Goal: Task Accomplishment & Management: Use online tool/utility

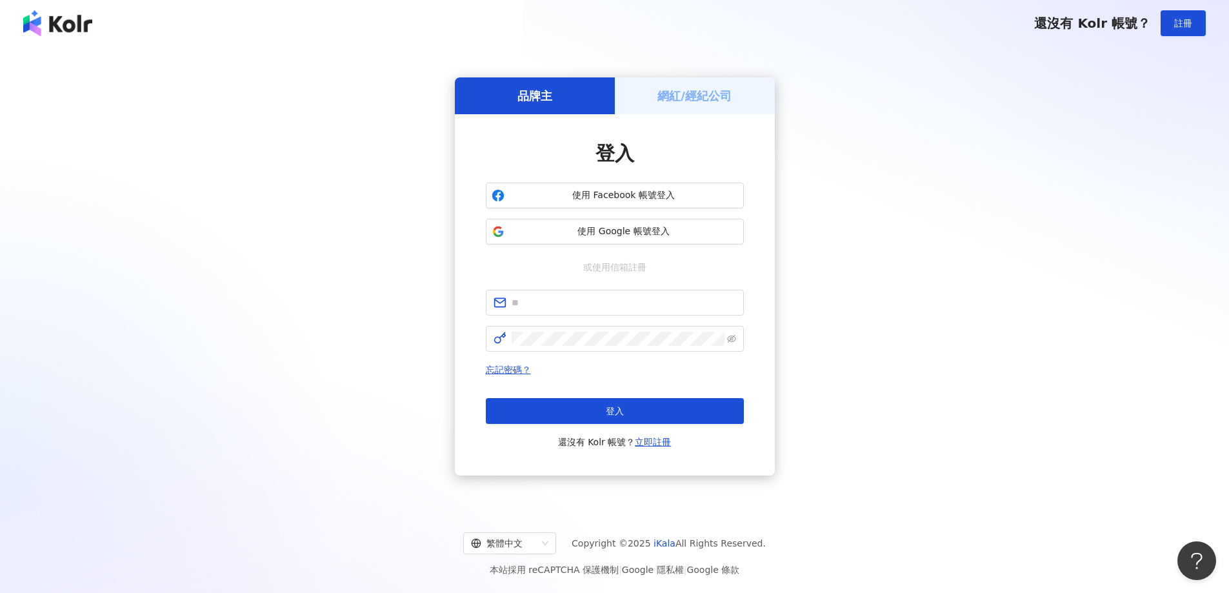
click at [690, 99] on h5 "網紅/經紀公司" at bounding box center [694, 96] width 74 height 16
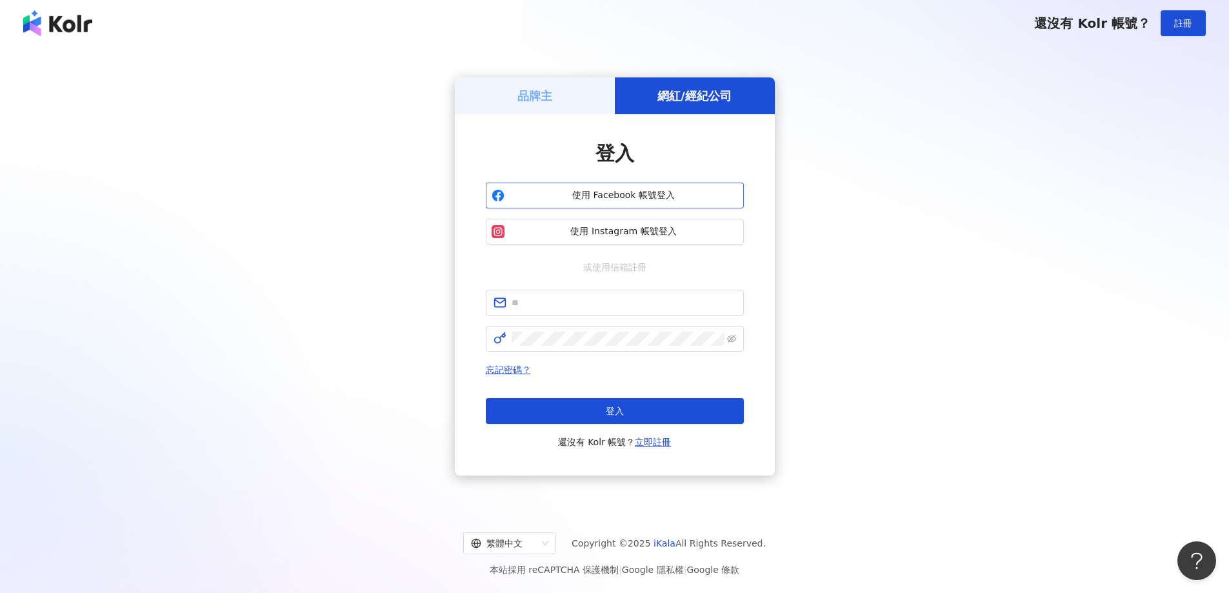
click at [668, 198] on span "使用 Facebook 帳號登入" at bounding box center [624, 195] width 228 height 13
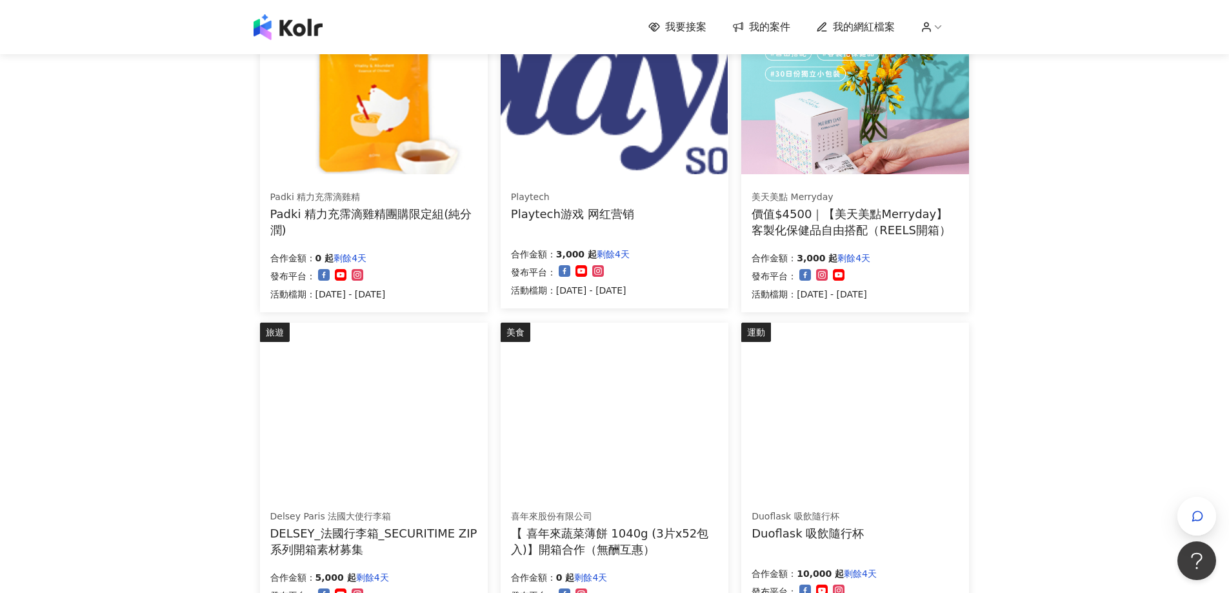
scroll to position [645, 0]
